Goal: Task Accomplishment & Management: Manage account settings

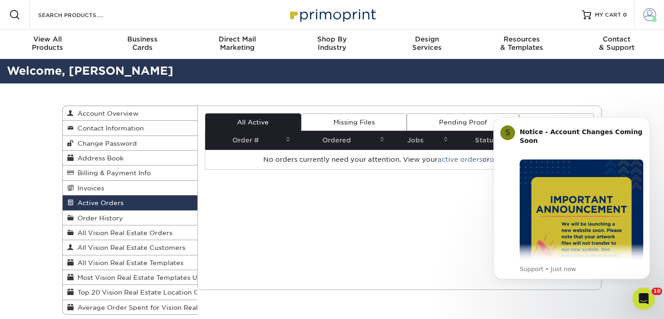
click at [649, 12] on span at bounding box center [649, 14] width 13 height 13
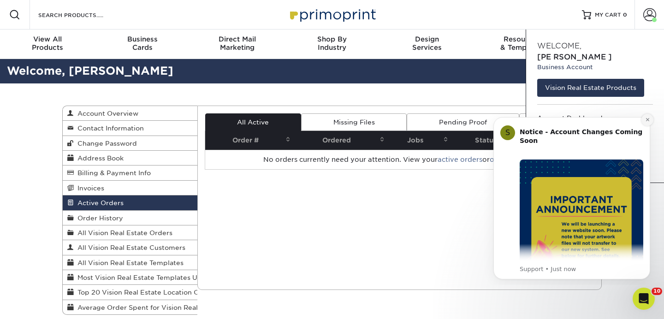
click at [647, 116] on button "Dismiss notification" at bounding box center [647, 120] width 12 height 12
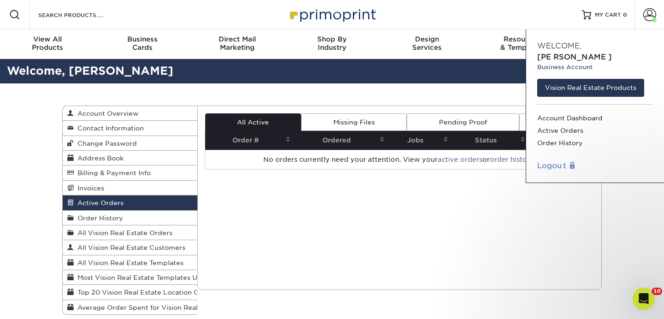
click at [550, 160] on link "Logout" at bounding box center [595, 165] width 116 height 11
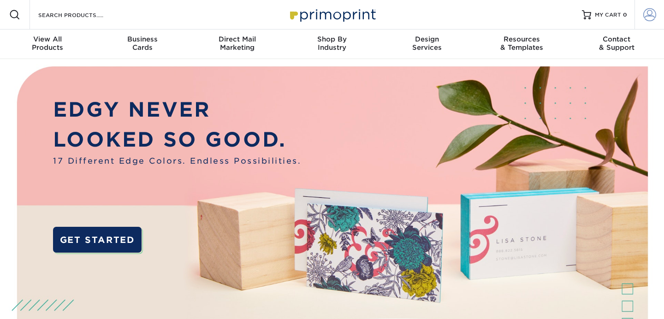
click at [651, 11] on span at bounding box center [649, 14] width 13 height 13
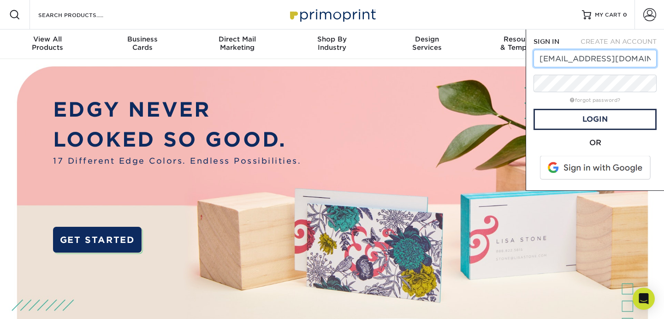
click at [604, 66] on input "[EMAIL_ADDRESS][DOMAIN_NAME]" at bounding box center [594, 59] width 123 height 18
type input "a"
type input "tghomeimprovementc"
